Goal: Information Seeking & Learning: Learn about a topic

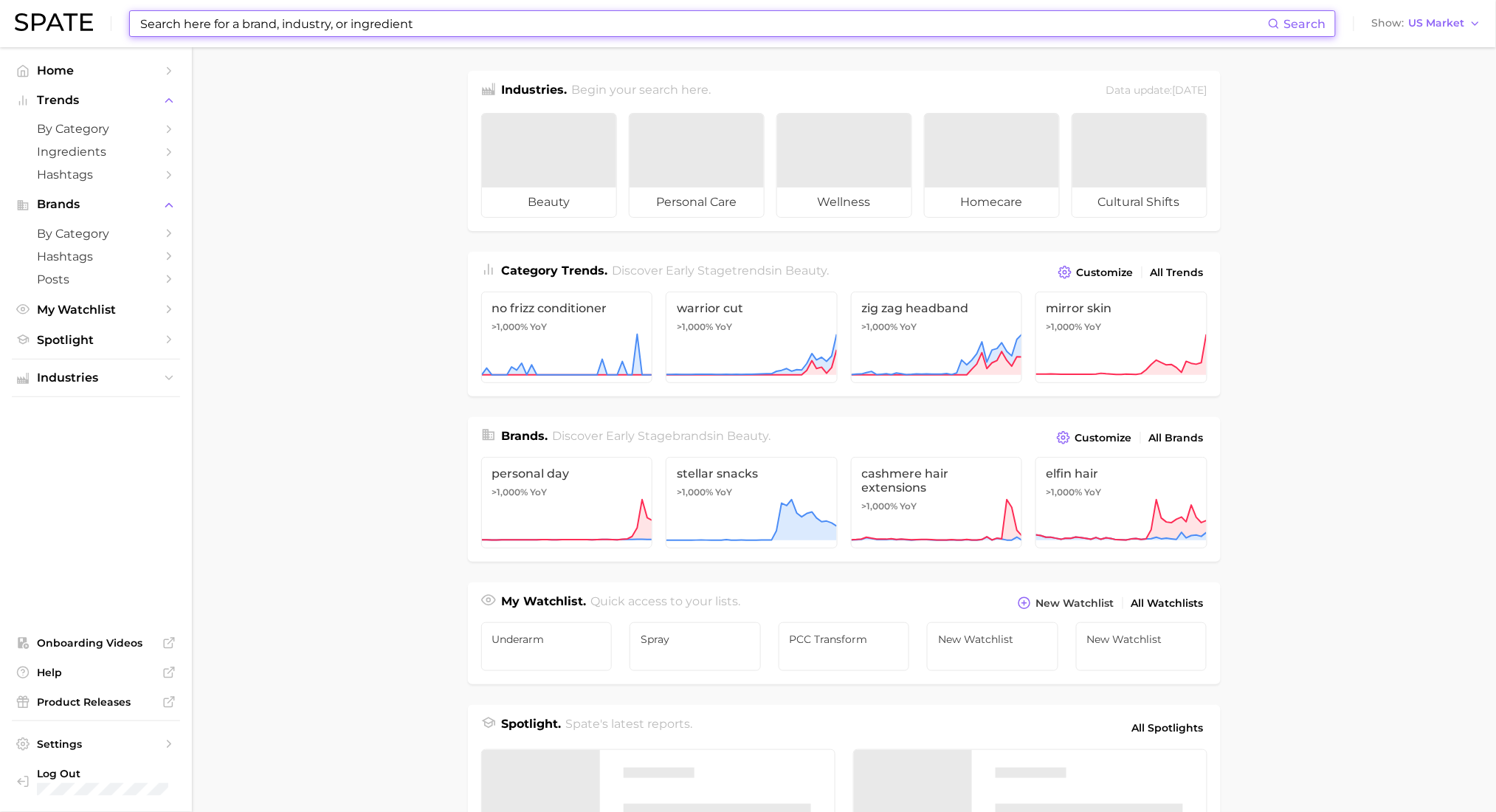
click at [445, 26] on input at bounding box center [703, 23] width 1129 height 25
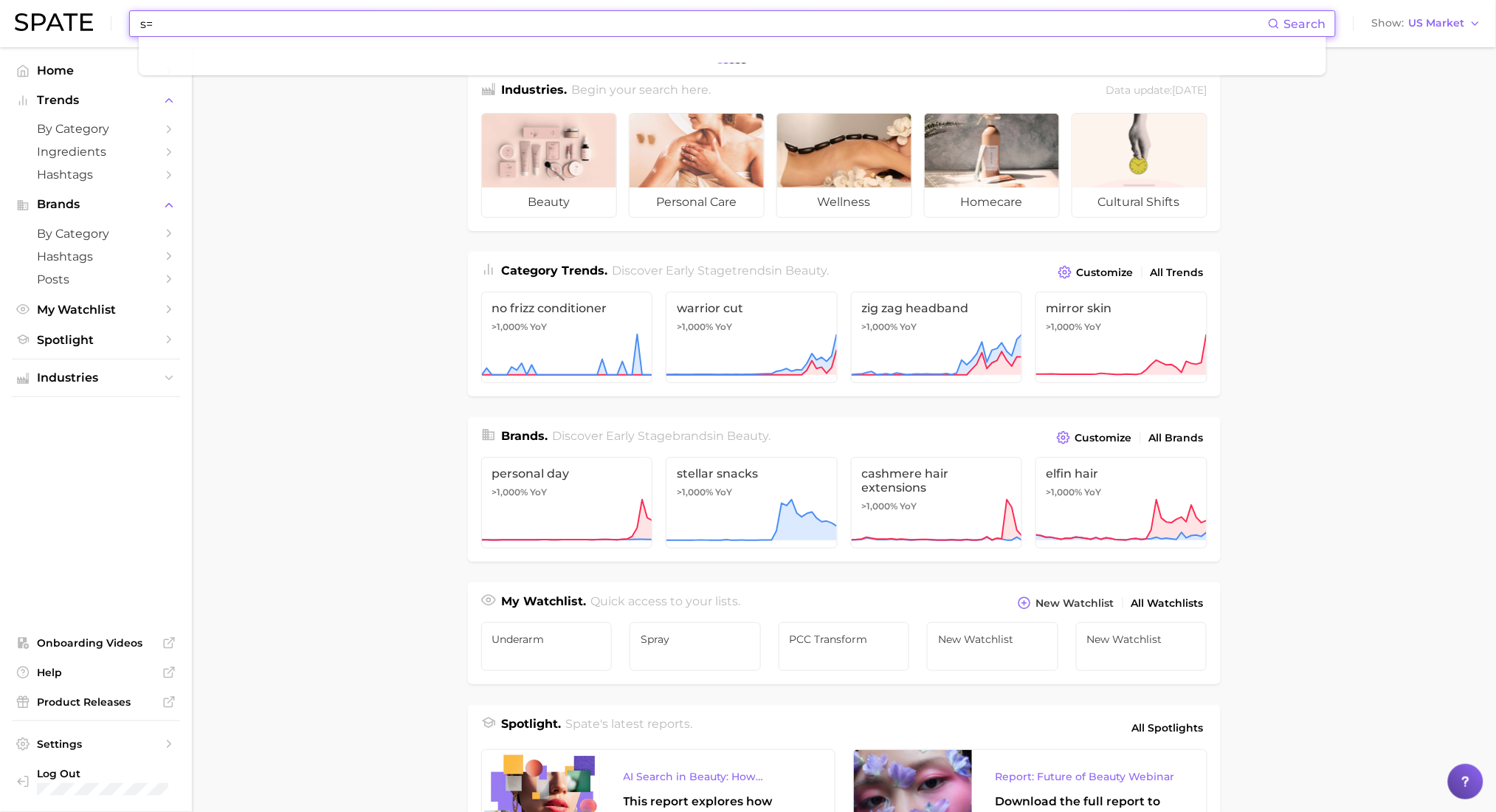
type input "s"
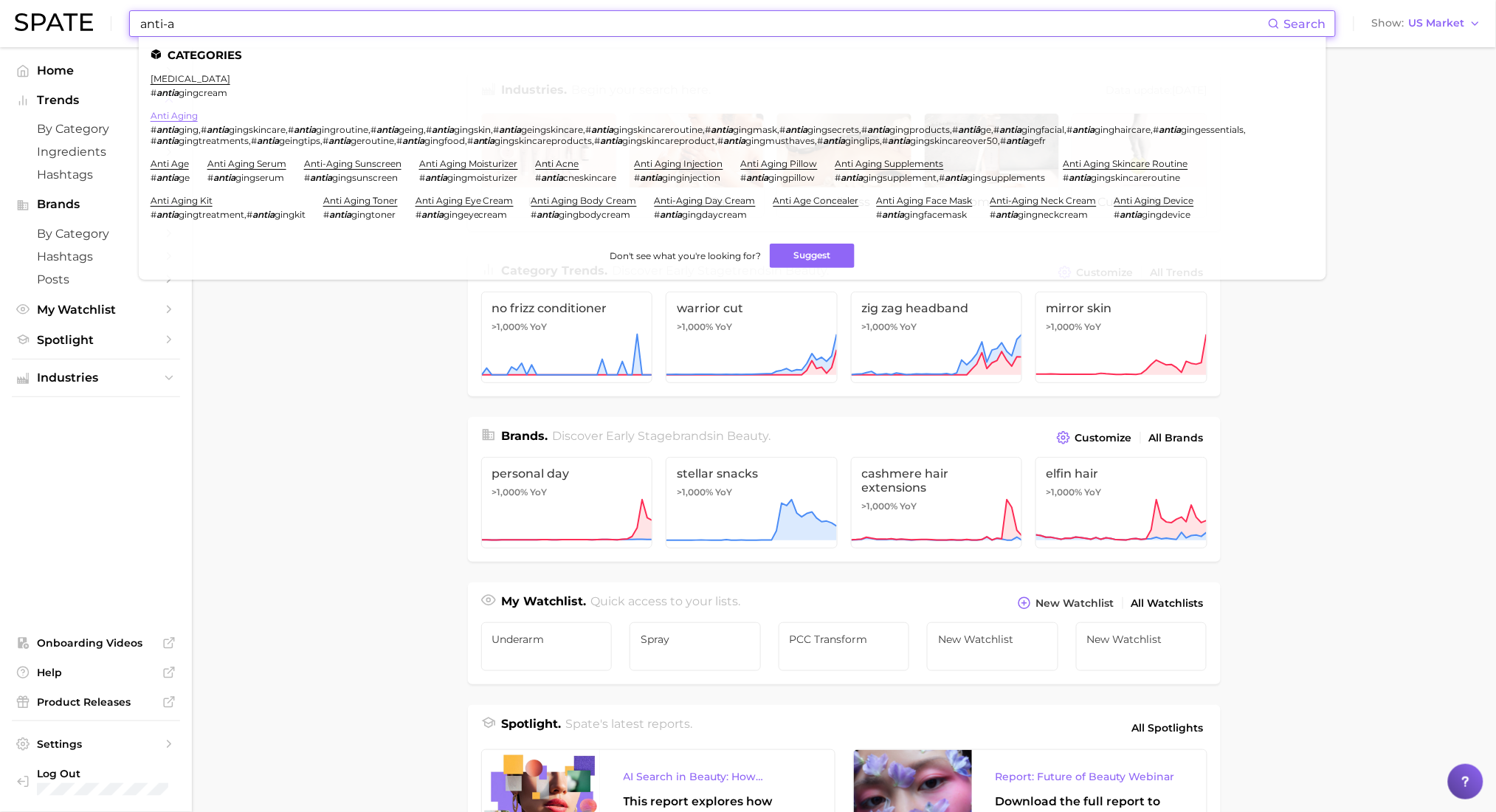
type input "anti-a"
click at [189, 115] on link "anti aging" at bounding box center [174, 115] width 48 height 11
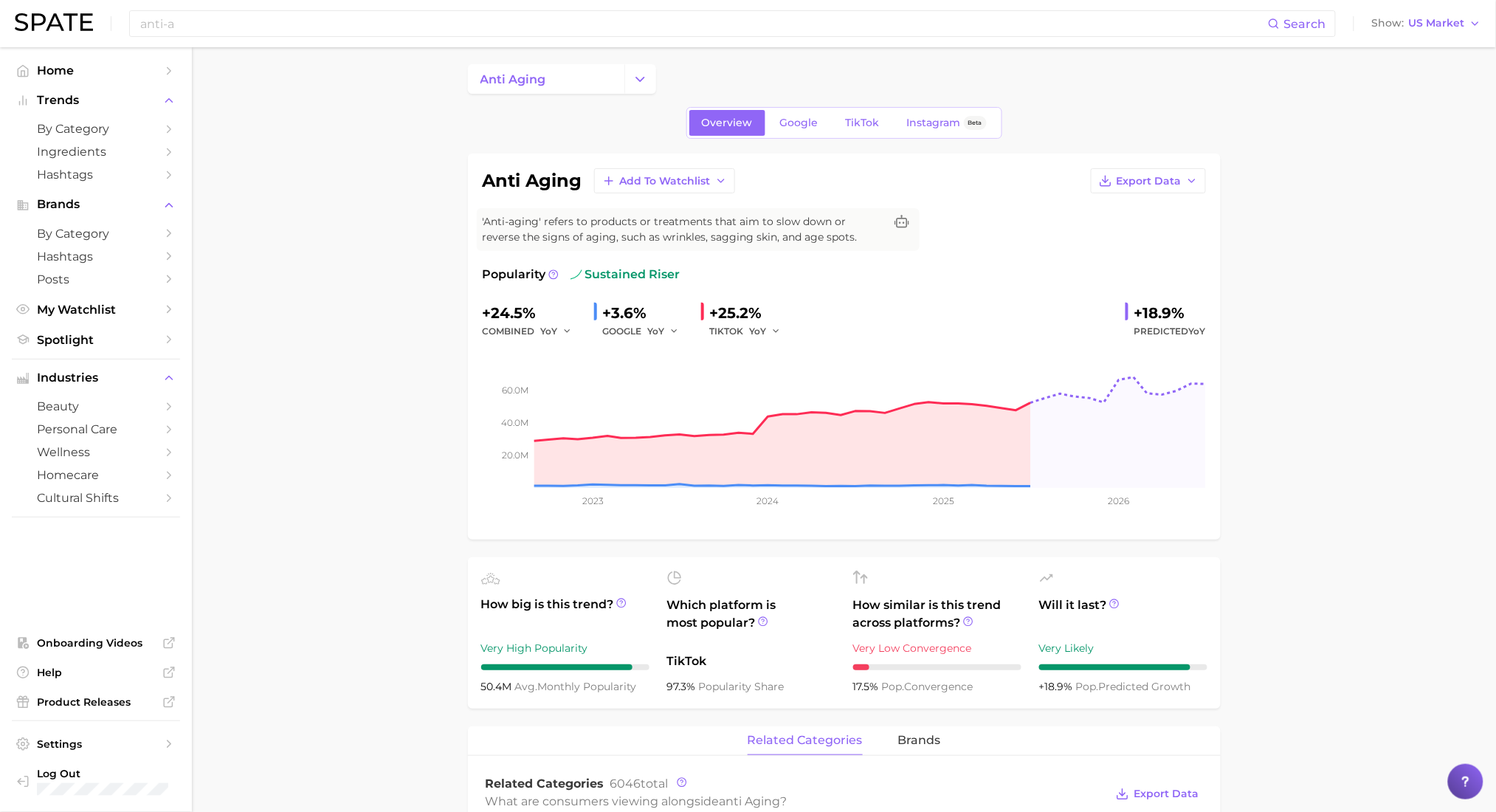
scroll to position [6, 0]
click at [852, 125] on span "TikTok" at bounding box center [863, 124] width 34 height 12
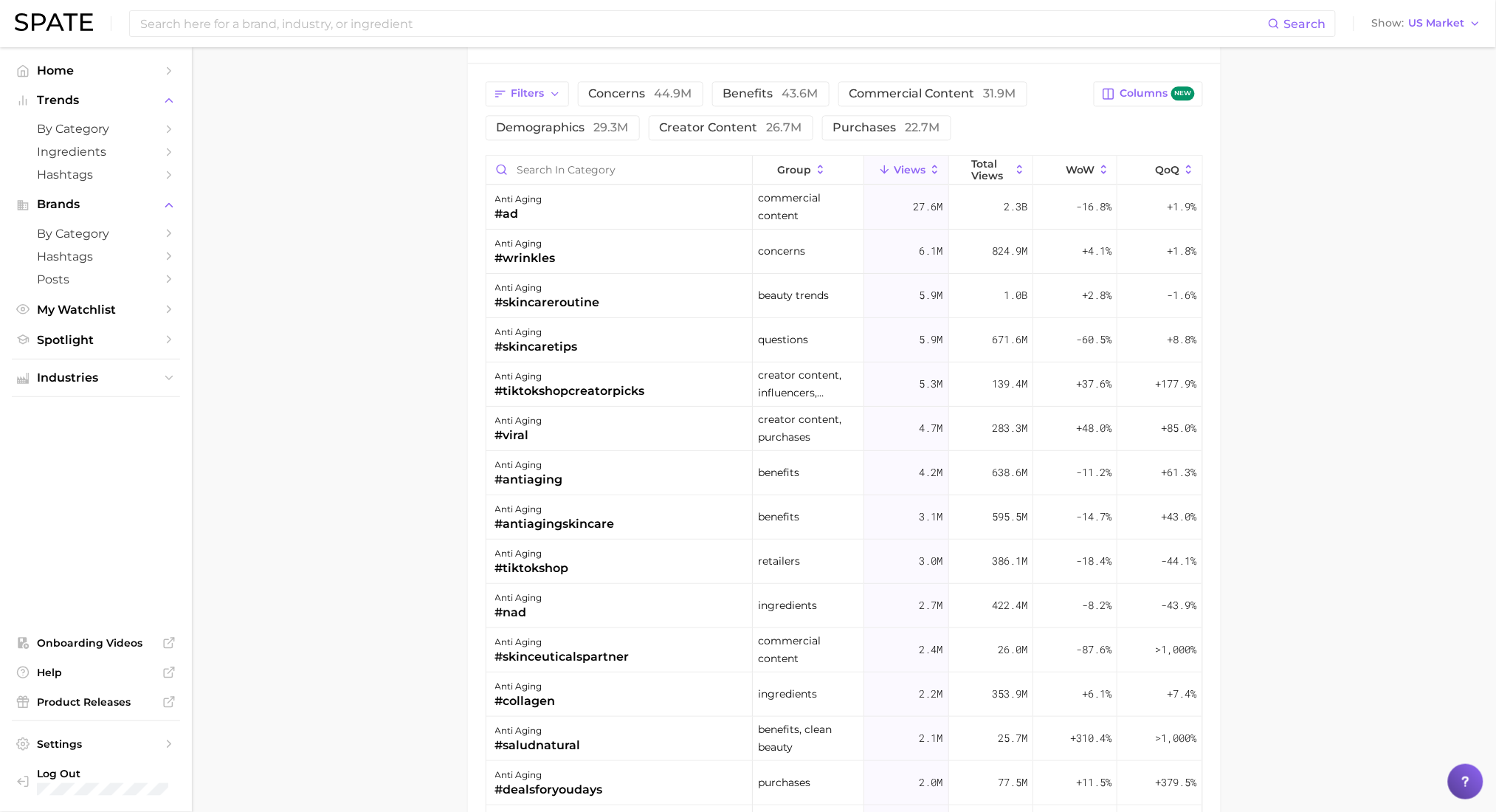
scroll to position [1228, 0]
click at [580, 132] on span "demographics 29.3m" at bounding box center [563, 127] width 132 height 12
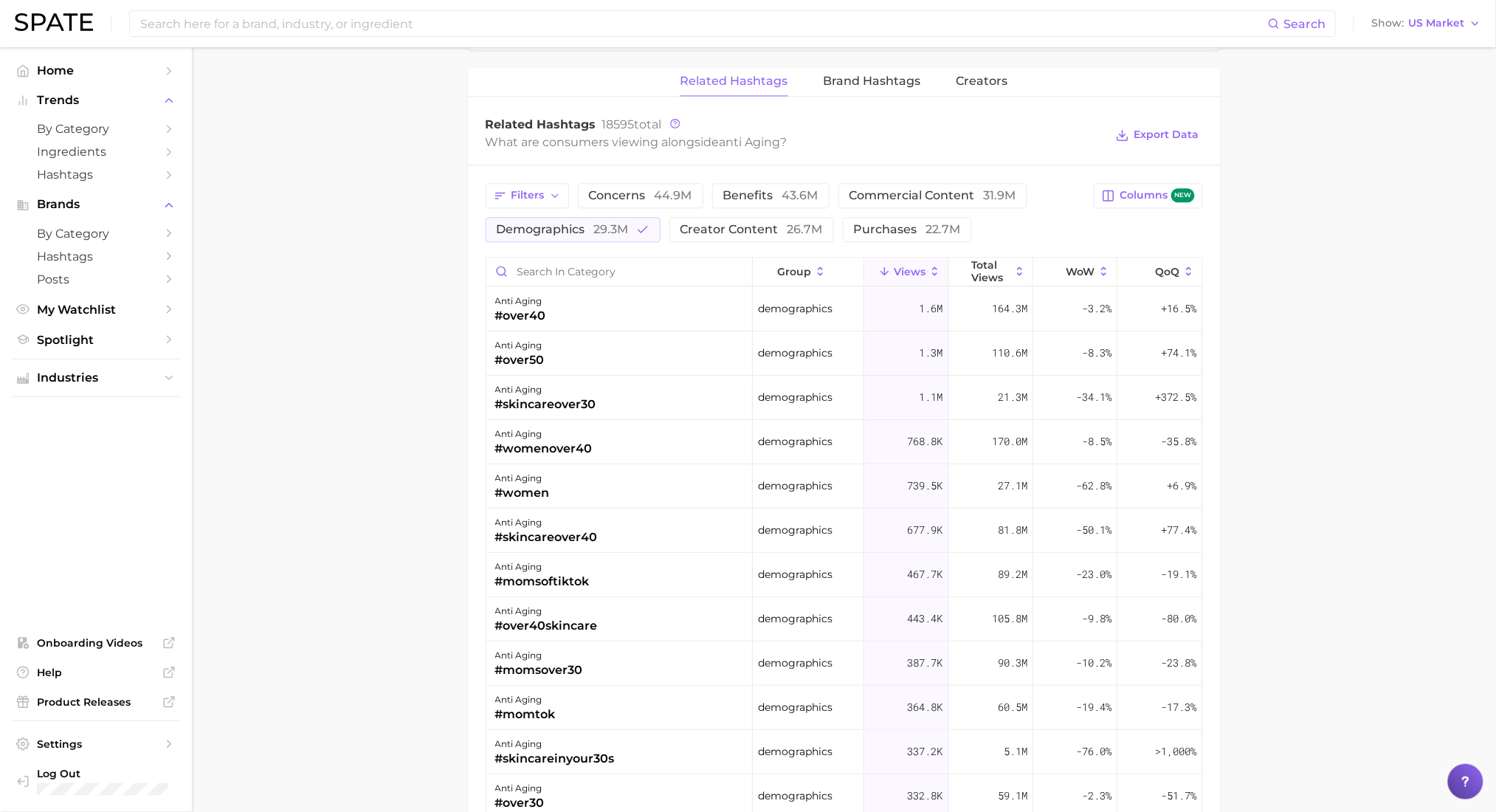
scroll to position [1125, 0]
click at [675, 192] on span "44.9m" at bounding box center [674, 196] width 37 height 14
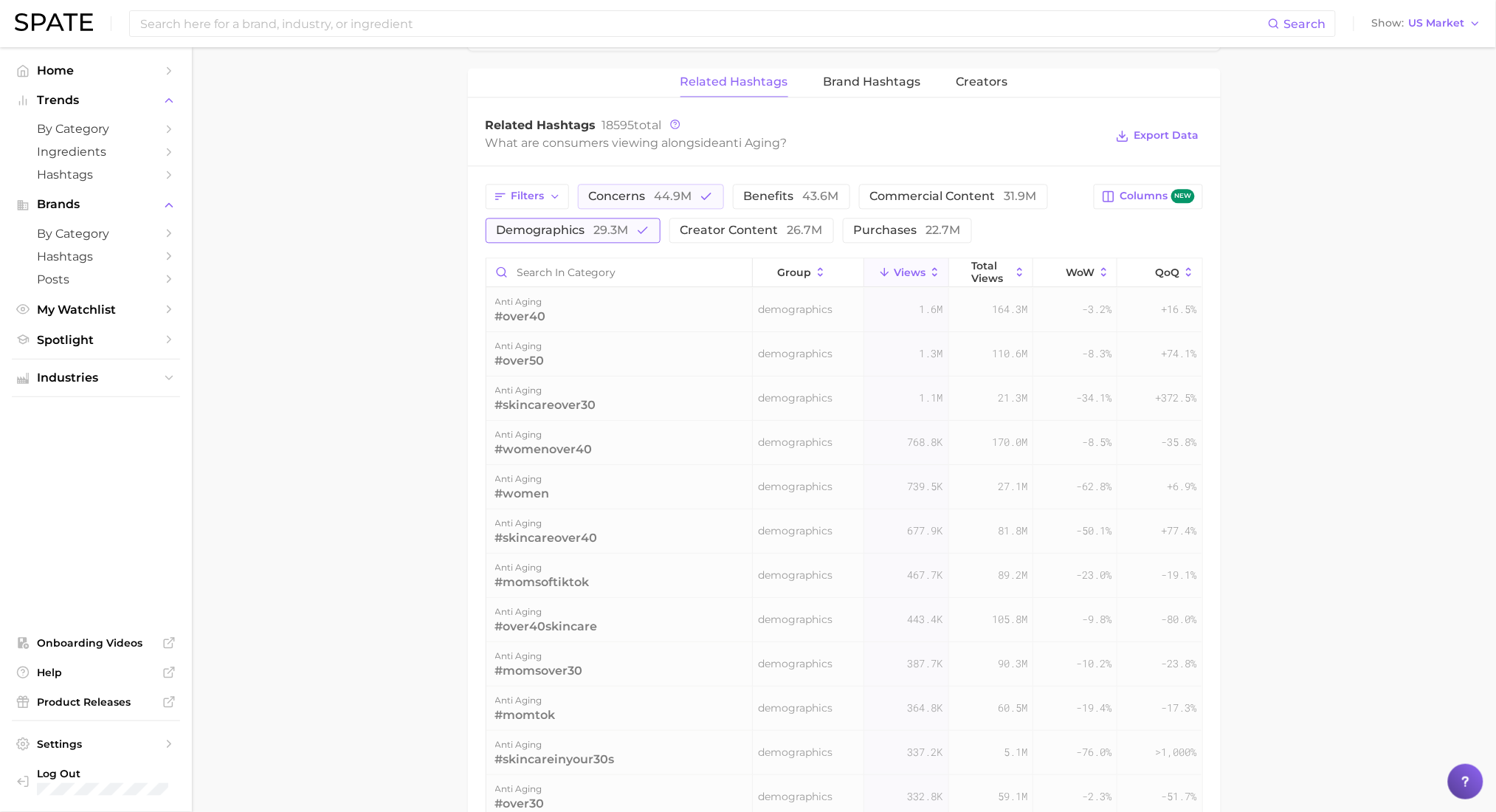
click at [586, 230] on span "demographics 29.3m" at bounding box center [563, 230] width 132 height 12
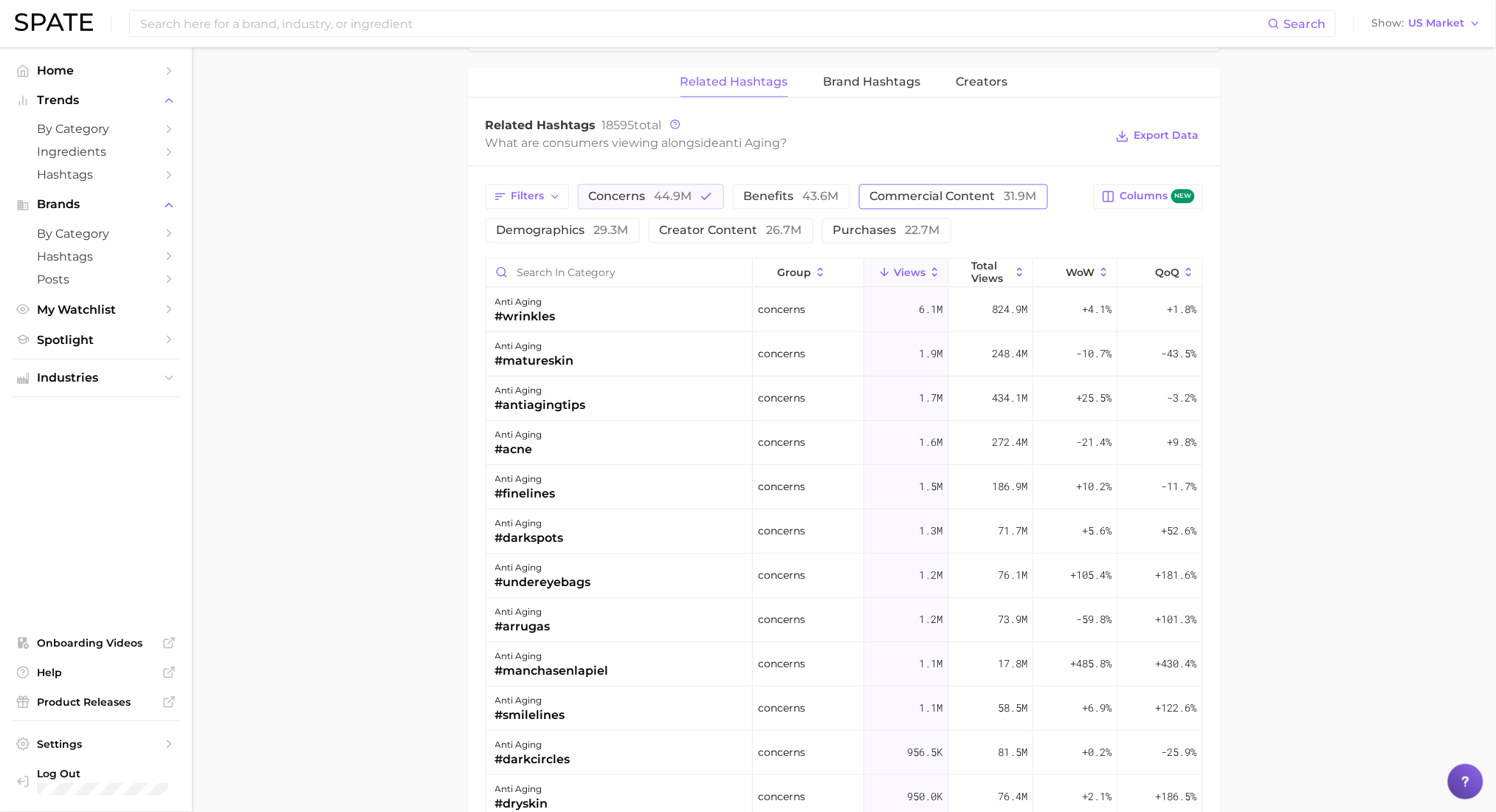
click at [984, 193] on span "commercial content 31.9m" at bounding box center [954, 196] width 167 height 12
click at [843, 89] on span "Brand Hashtags" at bounding box center [872, 82] width 97 height 13
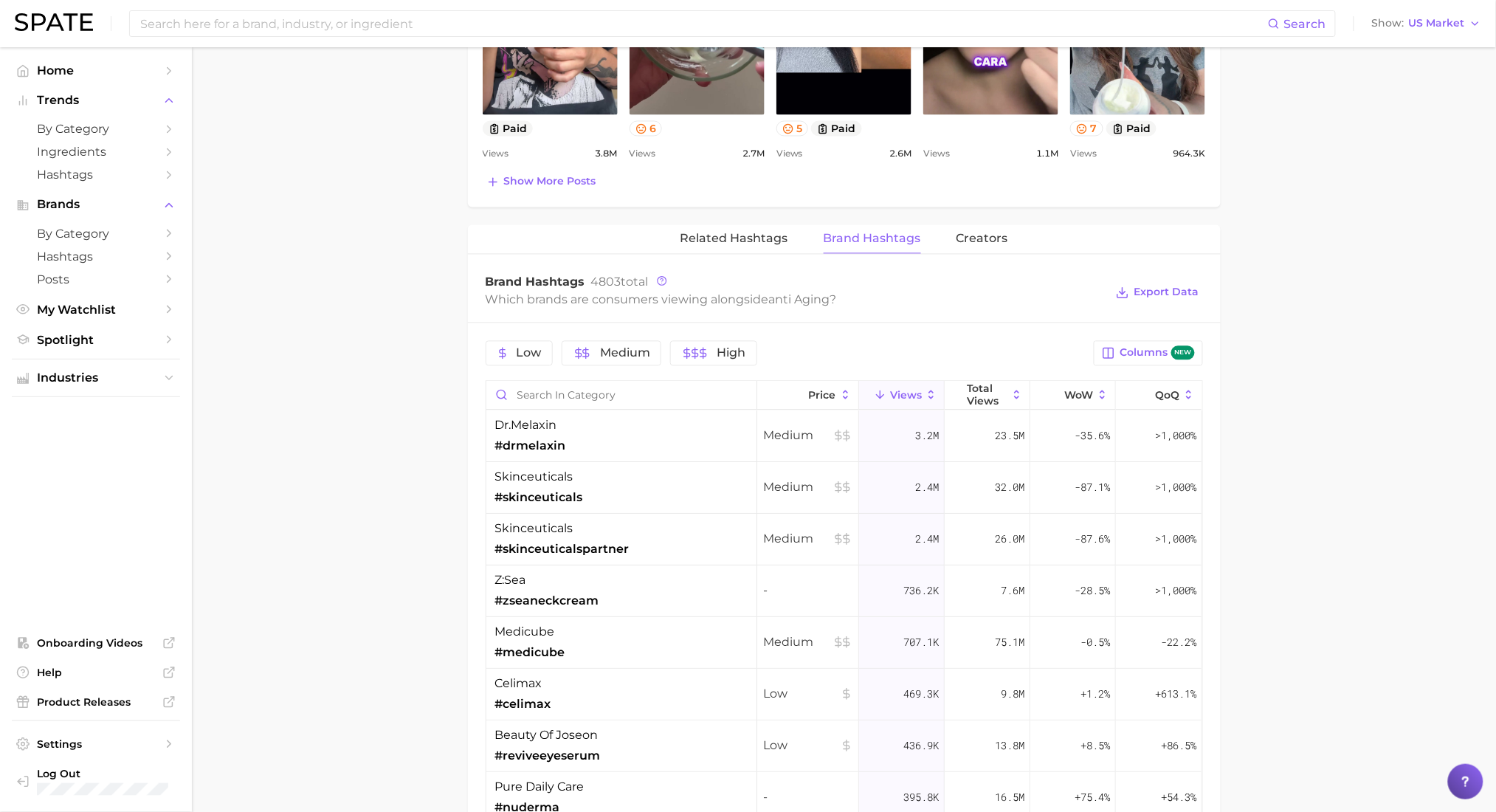
scroll to position [969, 0]
